Goal: Complete application form: Complete application form

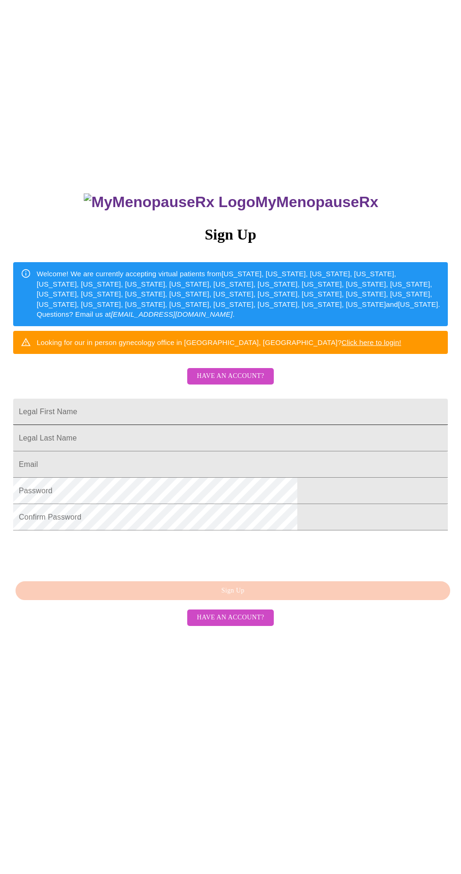
click at [242, 425] on input "Legal First Name" at bounding box center [230, 412] width 435 height 26
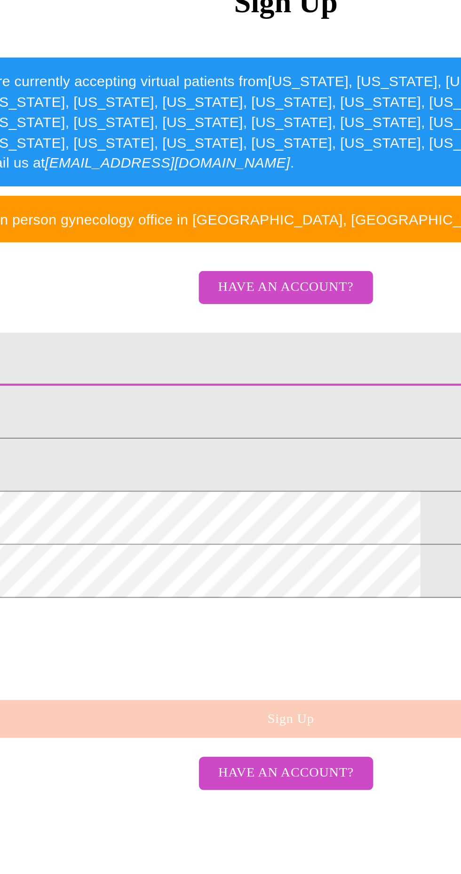
type input "[EMAIL_ADDRESS][DOMAIN_NAME]"
click at [202, 425] on input "Legal First Name" at bounding box center [230, 412] width 435 height 26
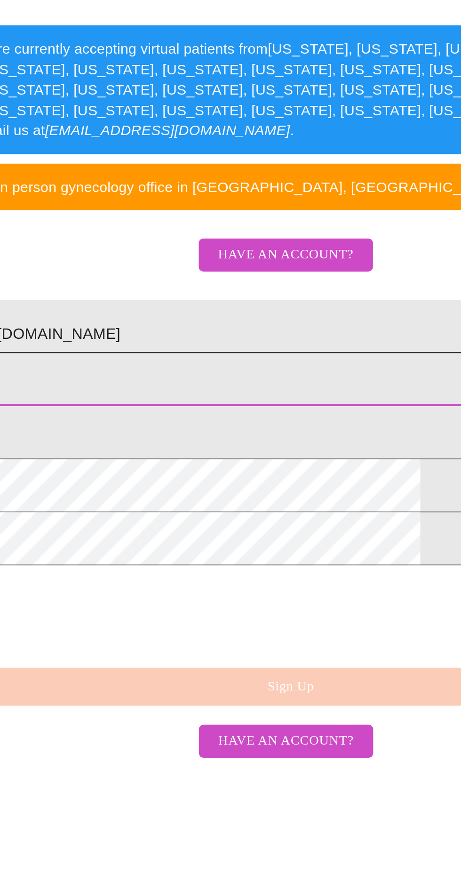
type input "[PERSON_NAME]"
click at [239, 425] on input "[EMAIL_ADDRESS][DOMAIN_NAME]" at bounding box center [230, 412] width 435 height 26
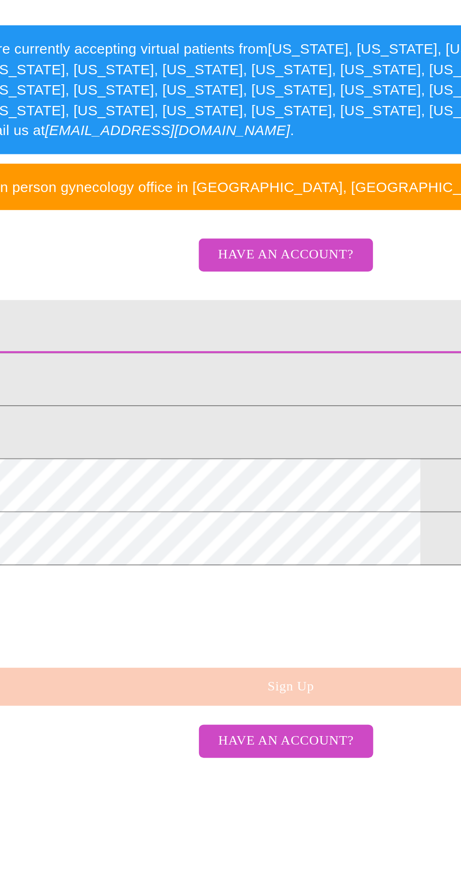
type input "amberlynncrouse"
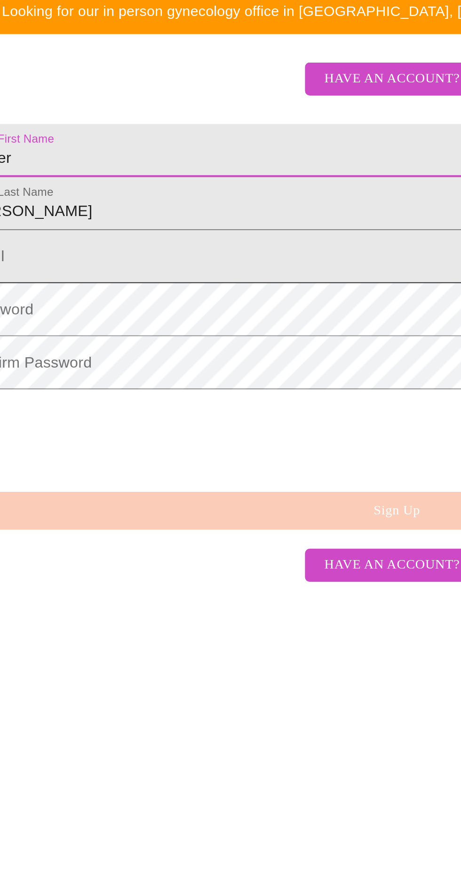
type input "Amber"
click at [140, 478] on input "Legal First Name" at bounding box center [230, 464] width 435 height 26
type input "[EMAIL_ADDRESS][DOMAIN_NAME]"
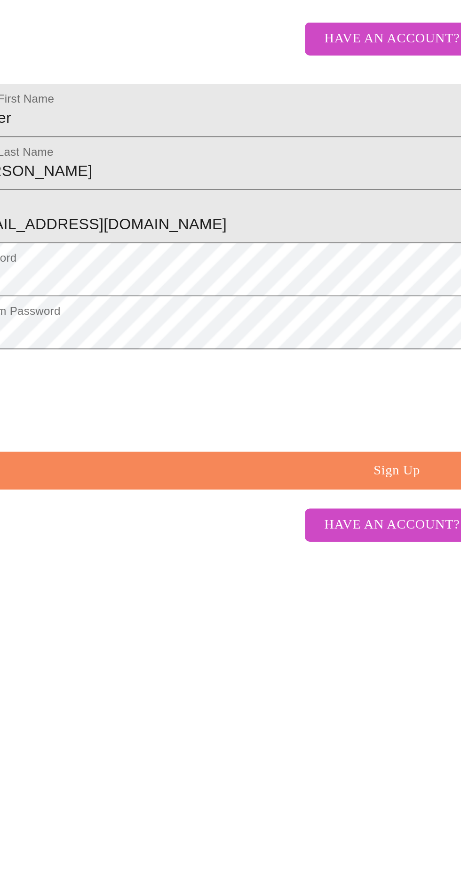
click at [240, 597] on span "Sign Up" at bounding box center [232, 591] width 413 height 12
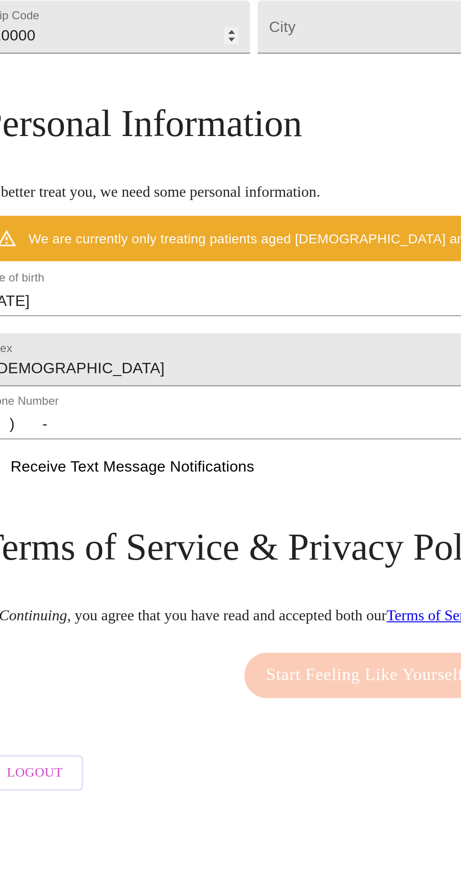
click at [86, 575] on input "(   )    -" at bounding box center [230, 567] width 408 height 15
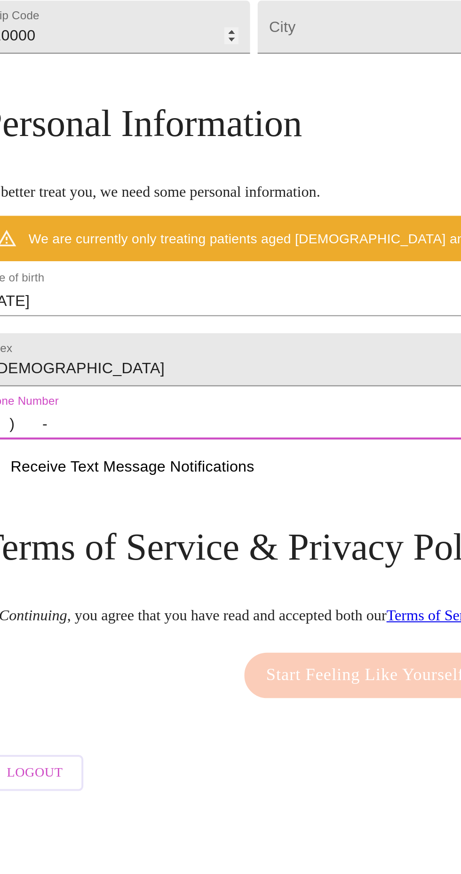
type input "[PHONE_NUMBER]"
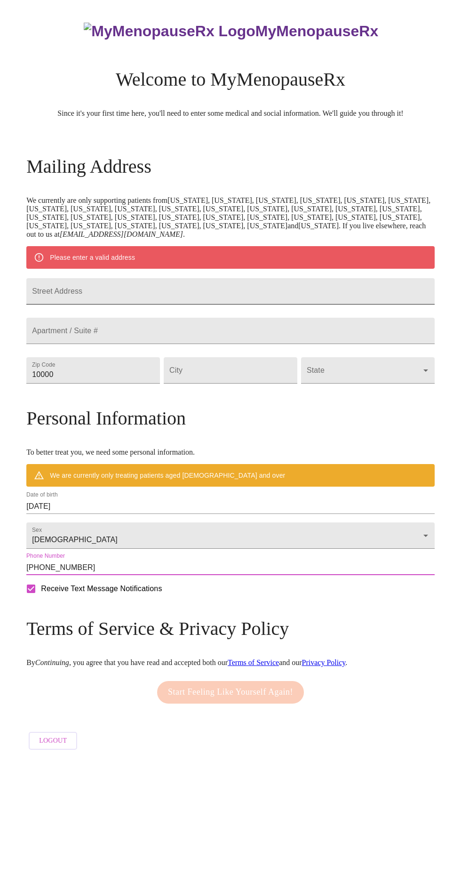
click at [219, 304] on input "Street Address" at bounding box center [230, 291] width 408 height 26
type input "[STREET_ADDRESS]"
click at [234, 304] on input "Street Address" at bounding box center [230, 291] width 408 height 26
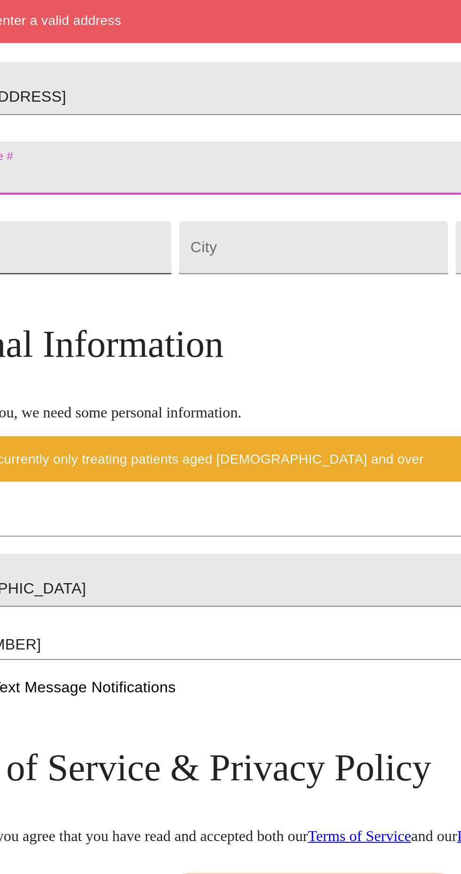
click at [142, 384] on input "10000" at bounding box center [93, 370] width 134 height 26
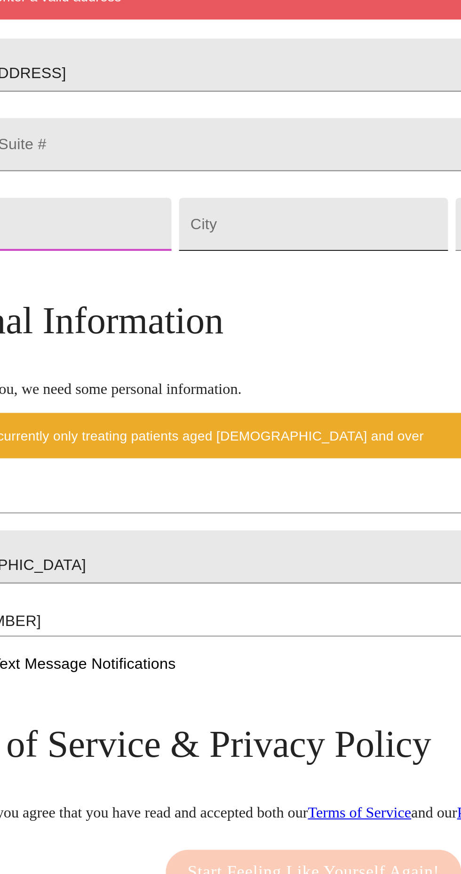
type input "19320"
click at [219, 384] on input "Street Address" at bounding box center [231, 370] width 134 height 26
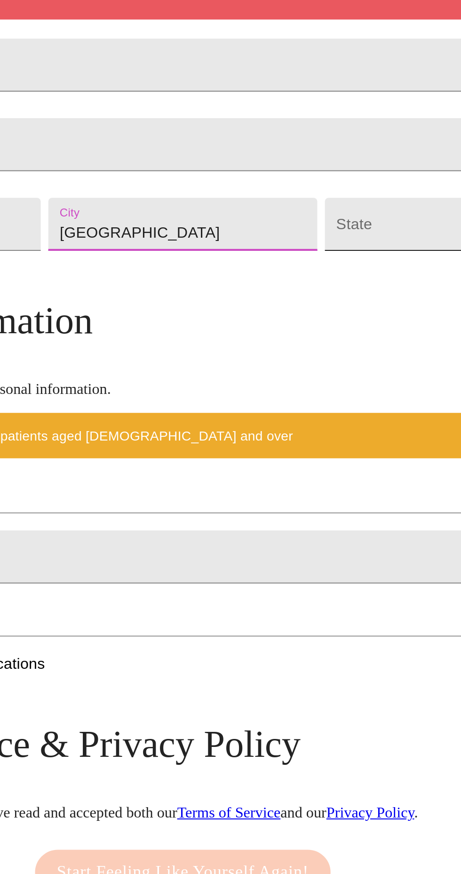
type input "[GEOGRAPHIC_DATA]"
click at [314, 412] on body "MyMenopauseRx Welcome to MyMenopauseRx Since it's your first time here, you'll …" at bounding box center [231, 379] width 454 height 751
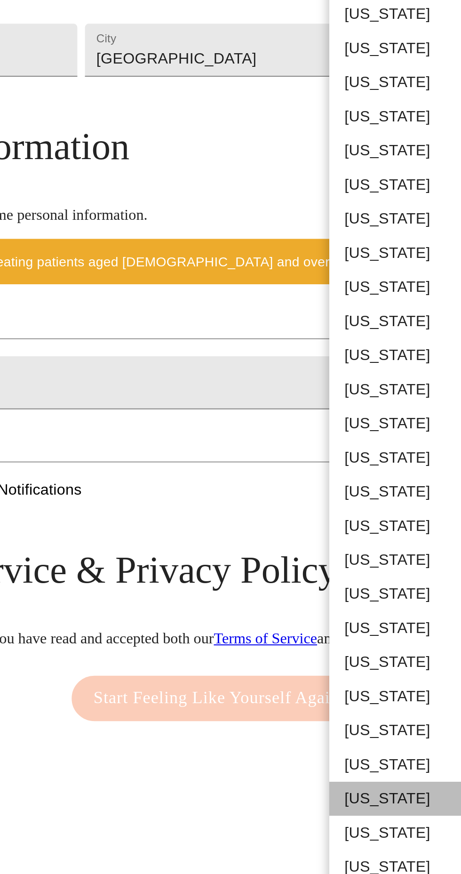
click at [319, 738] on li "[US_STATE]" at bounding box center [335, 742] width 101 height 17
type input "[US_STATE]"
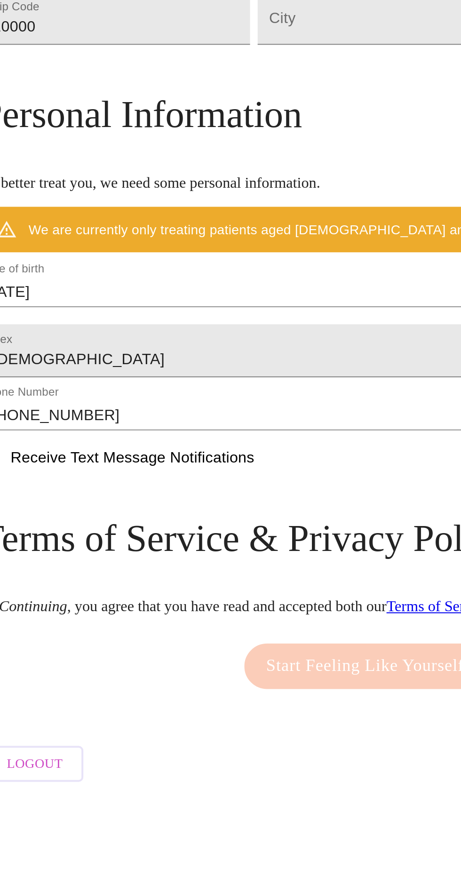
type input "(   )    -"
